Goal: Task Accomplishment & Management: Use online tool/utility

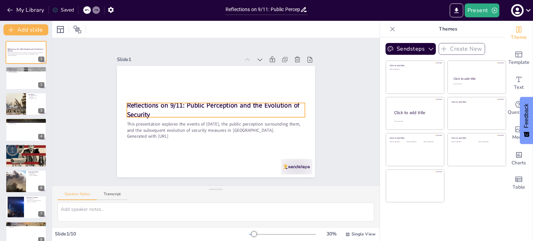
click at [149, 114] on strong "Reflections on 9/11: Public Perception and the Evolution of Security" at bounding box center [213, 110] width 173 height 18
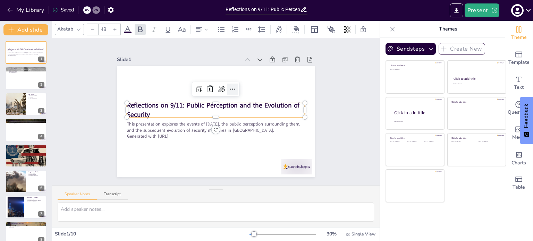
click at [233, 91] on icon at bounding box center [232, 89] width 8 height 8
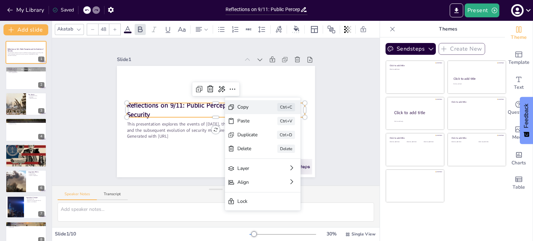
click at [244, 107] on div "Copy" at bounding box center [247, 107] width 20 height 6
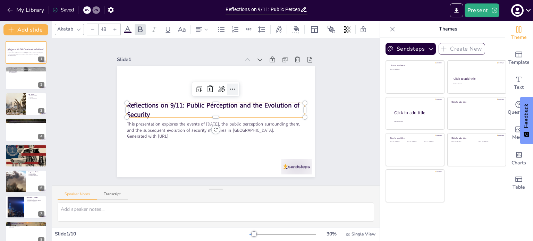
click at [234, 87] on icon at bounding box center [232, 89] width 8 height 8
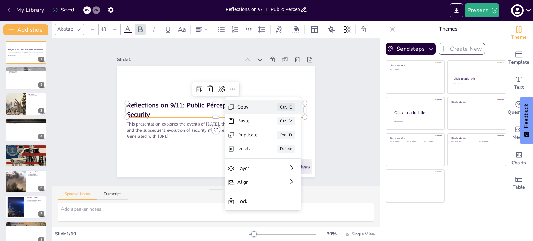
click at [245, 106] on div "Copy" at bounding box center [247, 107] width 20 height 6
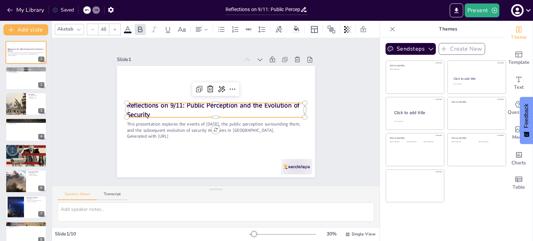
click at [148, 115] on strong "Reflections on 9/11: Public Perception and the Evolution of Security" at bounding box center [213, 110] width 173 height 18
click at [233, 93] on icon at bounding box center [232, 89] width 8 height 8
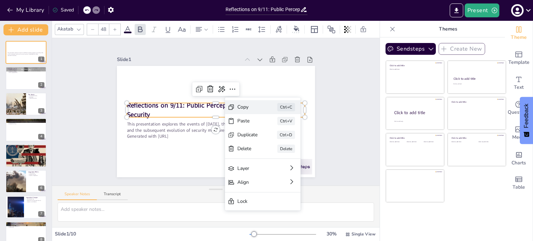
click at [254, 103] on div "Copy Ctrl+C" at bounding box center [263, 107] width 76 height 14
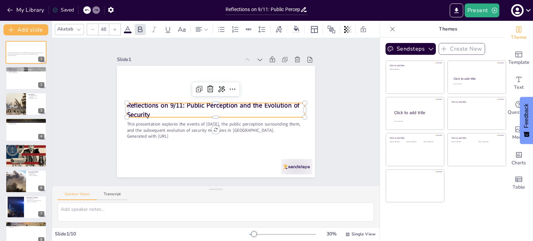
click at [288, 113] on p "Reflections on 9/11: Public Perception and the Evolution of Security" at bounding box center [216, 110] width 178 height 18
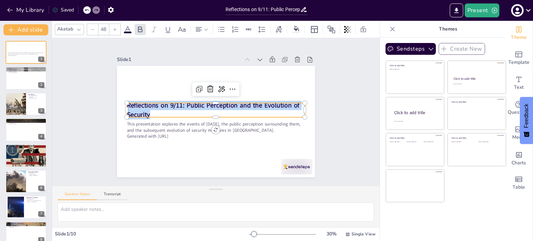
drag, startPoint x: 288, startPoint y: 113, endPoint x: 129, endPoint y: 104, distance: 158.4
click at [129, 104] on div "This presentation explores the events of [DATE], the public perception surround…" at bounding box center [216, 121] width 198 height 111
copy strong "Reflections on 9/11: Public Perception and the Evolution of Security"
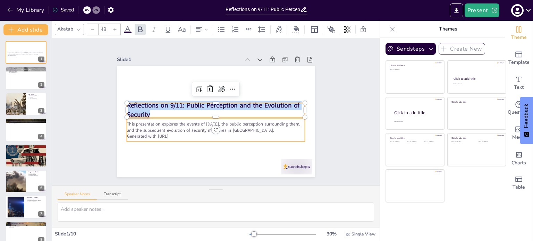
click at [298, 130] on p "This presentation explores the events of [DATE], the public perception surround…" at bounding box center [216, 127] width 178 height 12
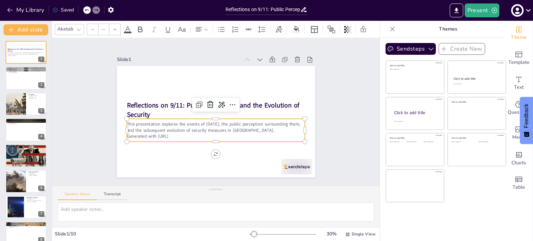
type input "32"
drag, startPoint x: 303, startPoint y: 130, endPoint x: 299, endPoint y: 131, distance: 4.2
click at [299, 131] on p "This presentation explores the events of [DATE], the public perception surround…" at bounding box center [211, 128] width 178 height 12
click at [303, 133] on div at bounding box center [304, 130] width 6 height 23
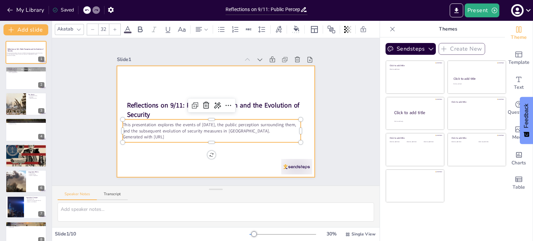
click at [304, 133] on div at bounding box center [216, 121] width 198 height 111
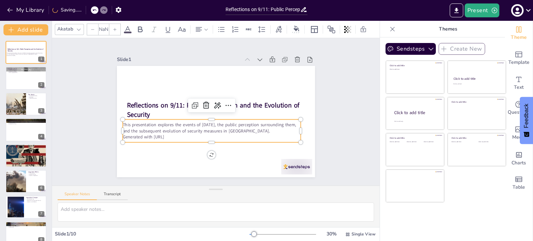
type input "32"
click at [301, 130] on p "This presentation explores the events of [DATE], the public perception surround…" at bounding box center [212, 127] width 178 height 12
click at [293, 131] on p "This presentation explores the events of [DATE], the public perception surround…" at bounding box center [213, 127] width 178 height 12
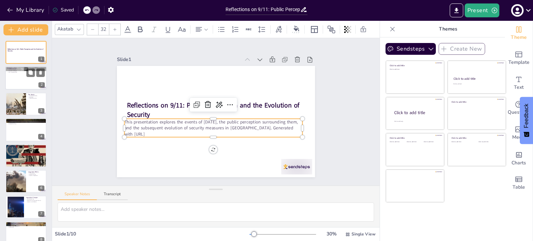
click at [27, 79] on div at bounding box center [26, 79] width 42 height 24
